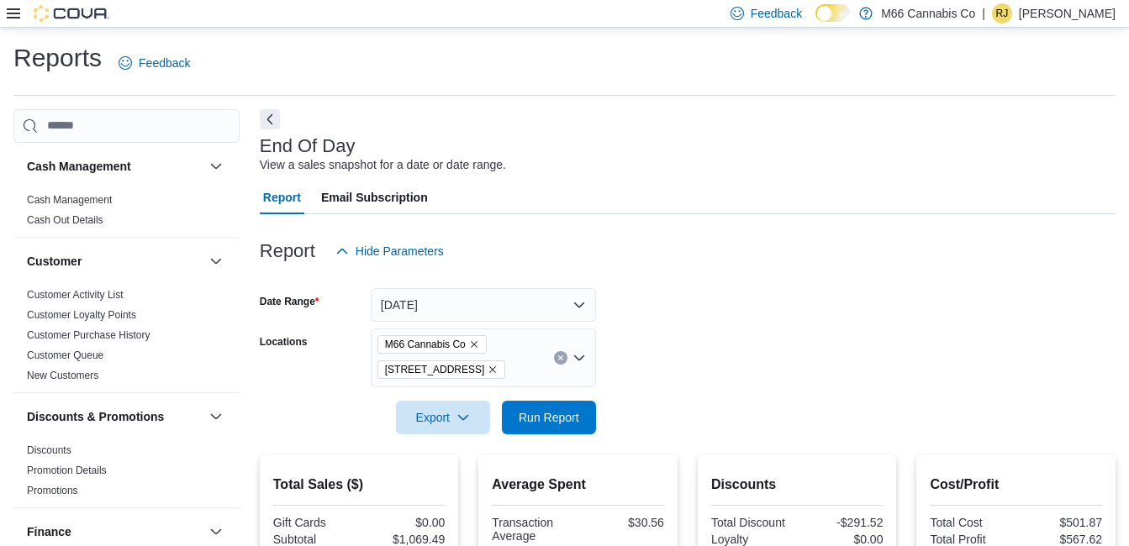
scroll to position [445, 0]
